Goal: Go to known website: Access a specific website the user already knows

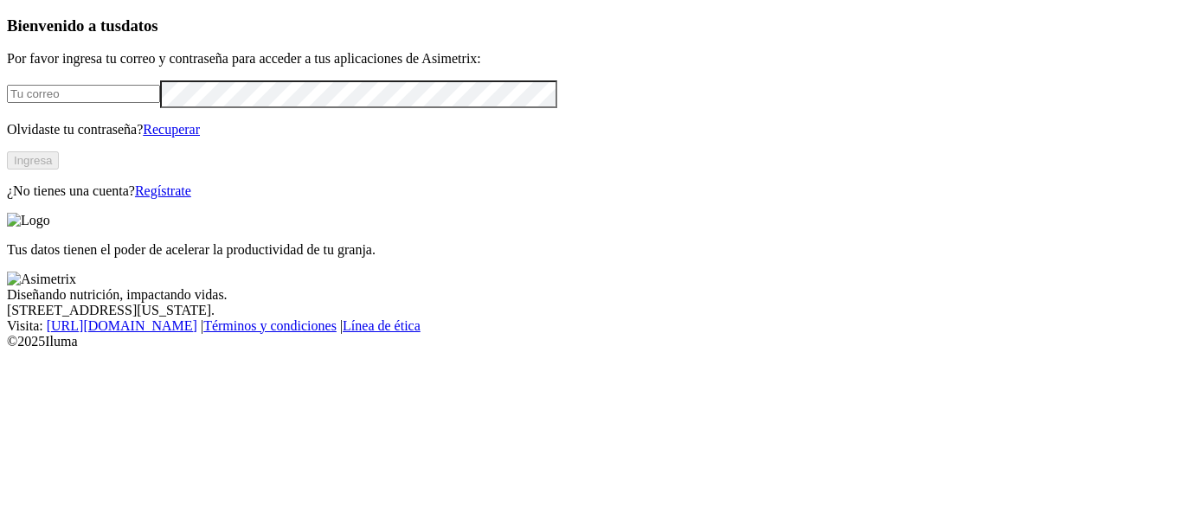
type input "[EMAIL_ADDRESS][PERSON_NAME][DOMAIN_NAME]"
click at [59, 170] on button "Ingresa" at bounding box center [33, 160] width 52 height 18
